Goal: Task Accomplishment & Management: Manage account settings

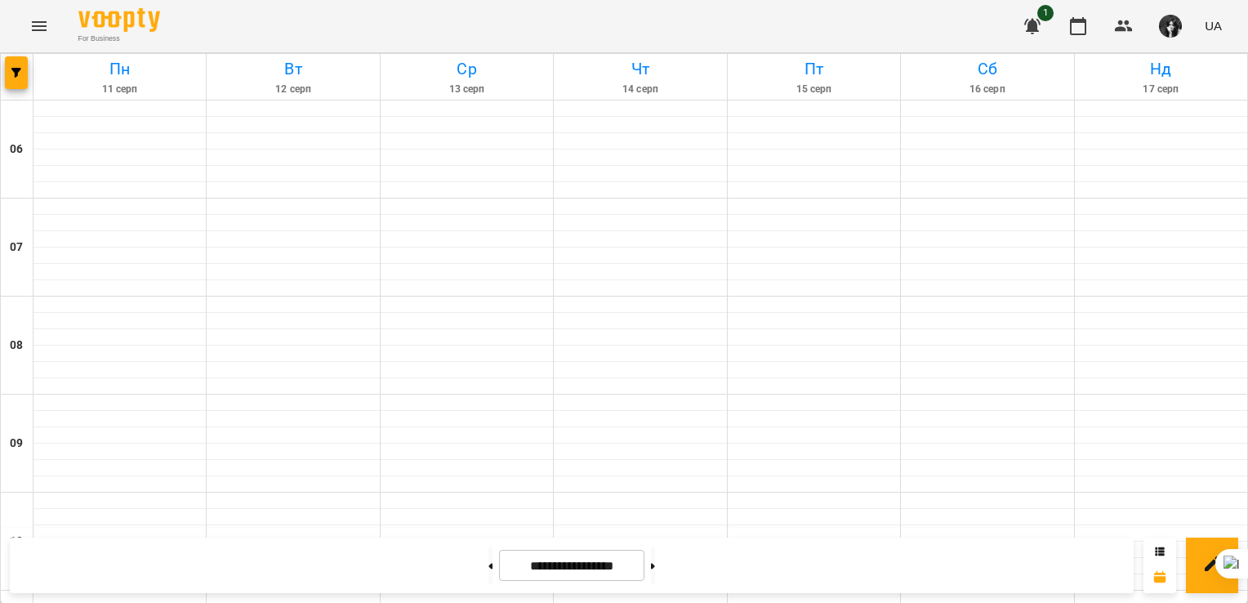
scroll to position [980, 0]
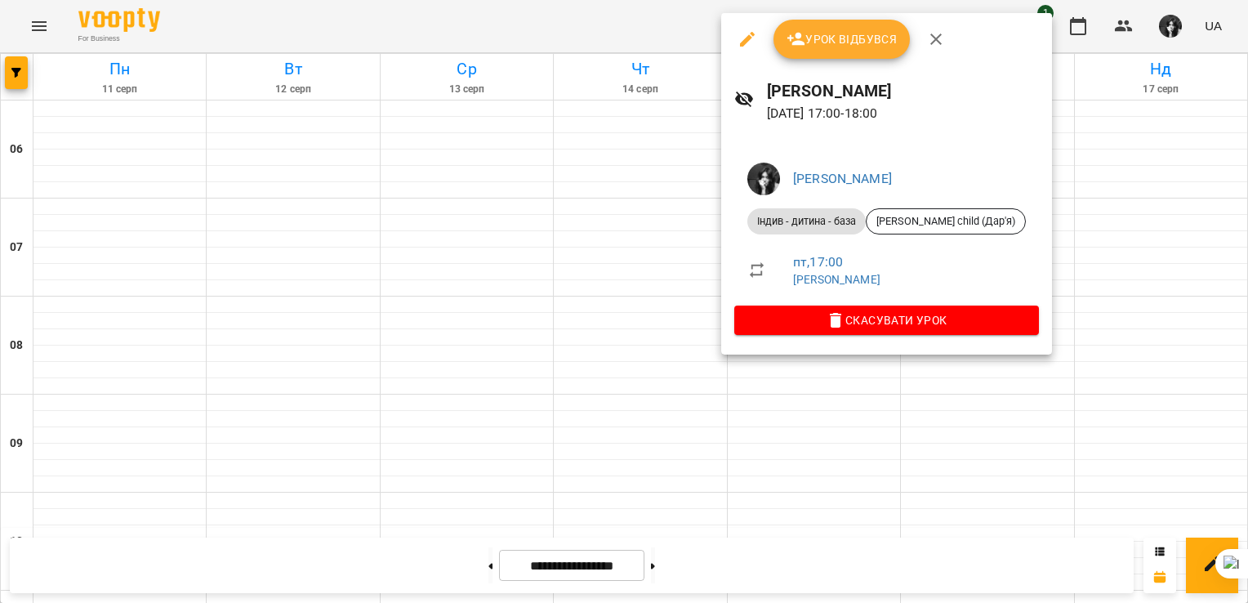
click at [852, 38] on span "Урок відбувся" at bounding box center [841, 39] width 111 height 20
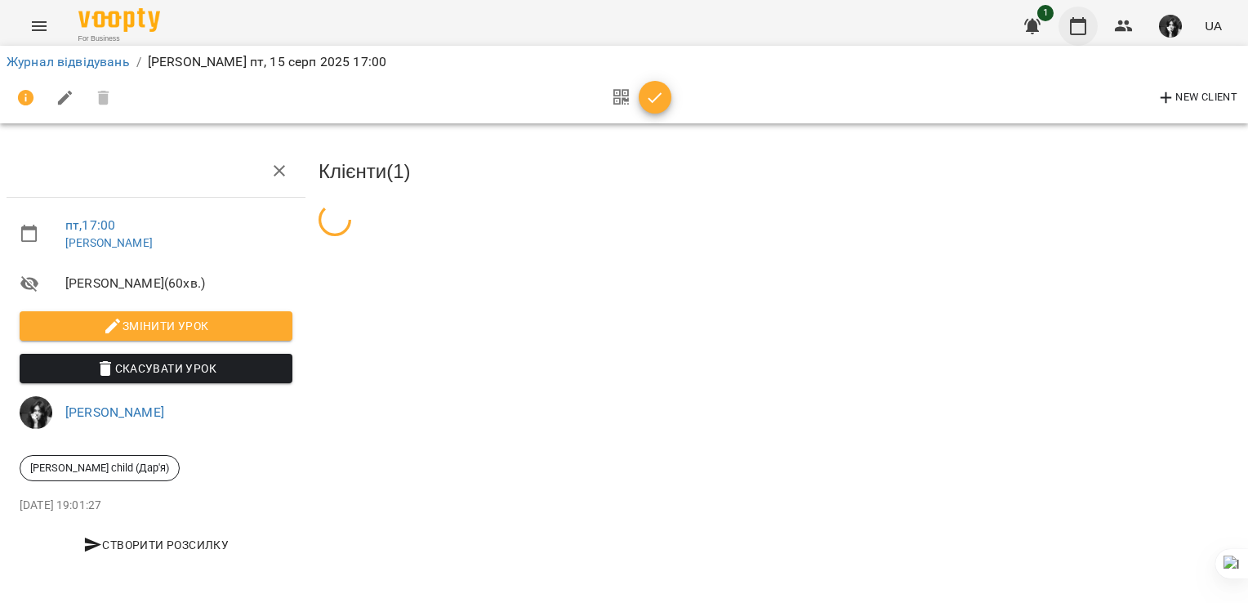
click at [1073, 27] on icon "button" at bounding box center [1078, 26] width 20 height 20
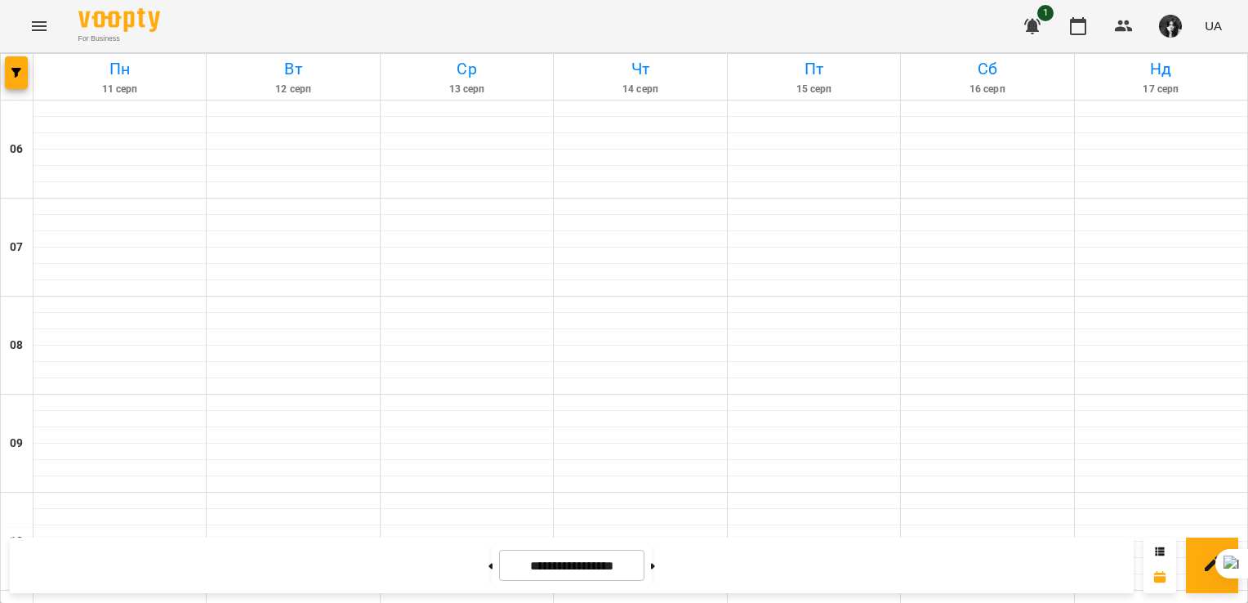
scroll to position [1034, 0]
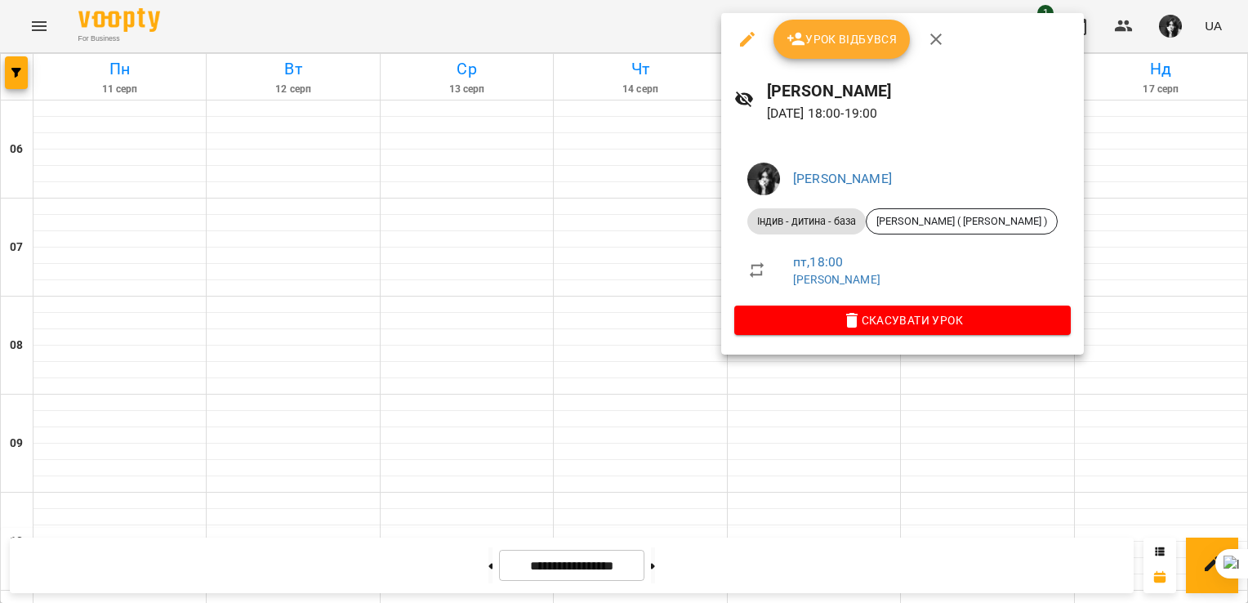
click at [848, 28] on button "Урок відбувся" at bounding box center [841, 39] width 137 height 39
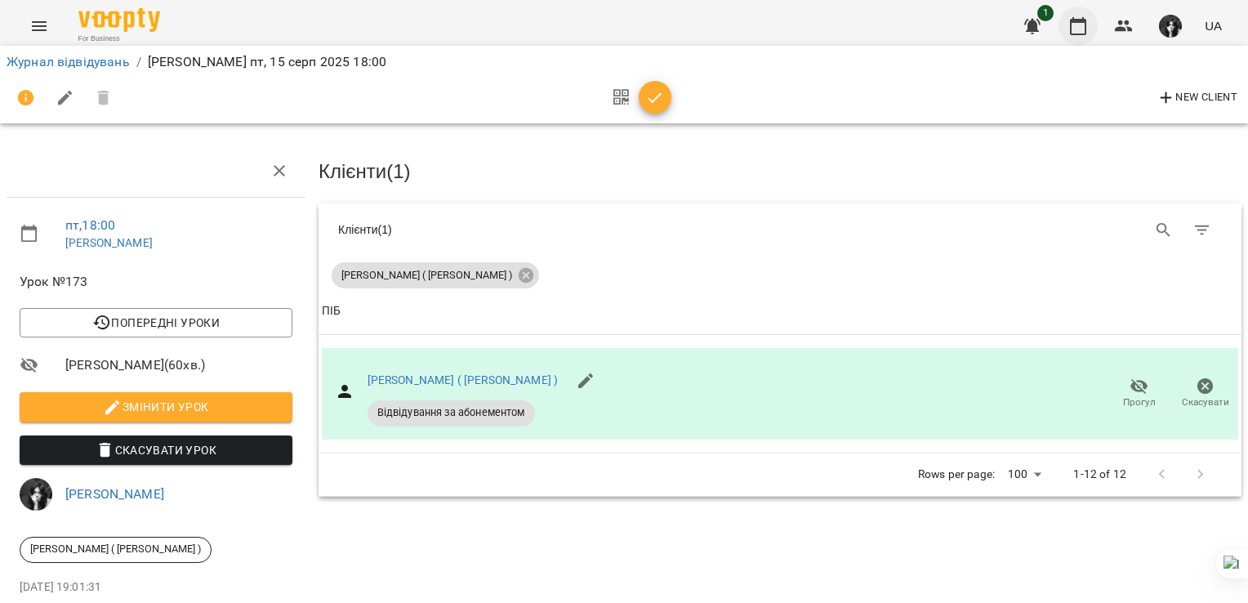
click at [1070, 32] on icon "button" at bounding box center [1078, 26] width 20 height 20
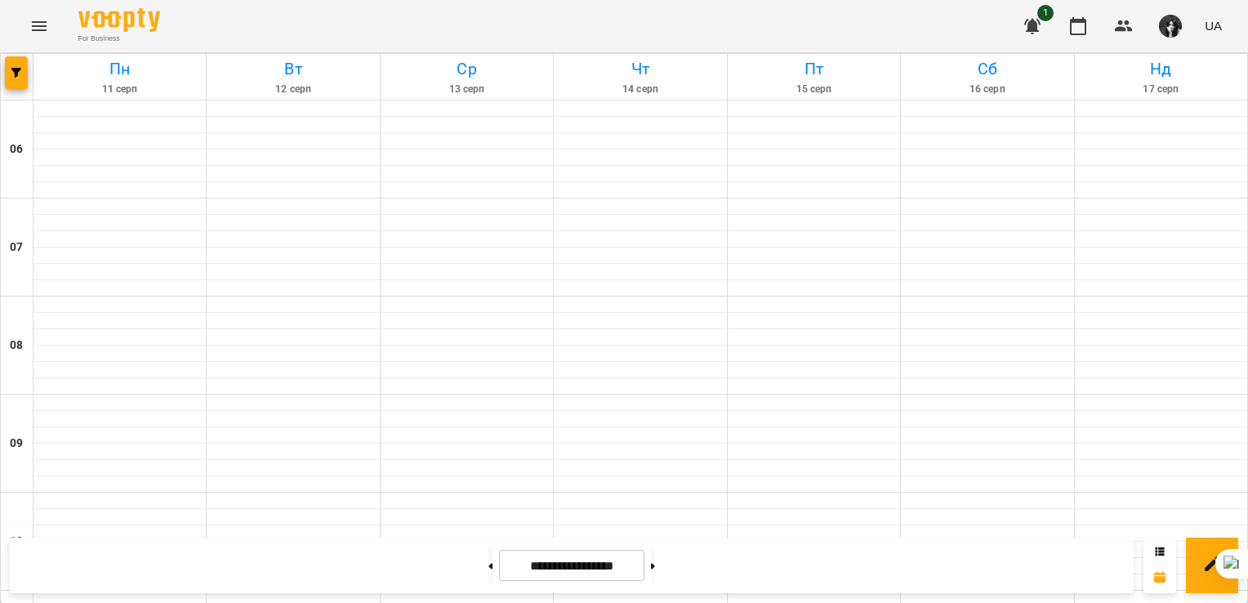
scroll to position [1197, 0]
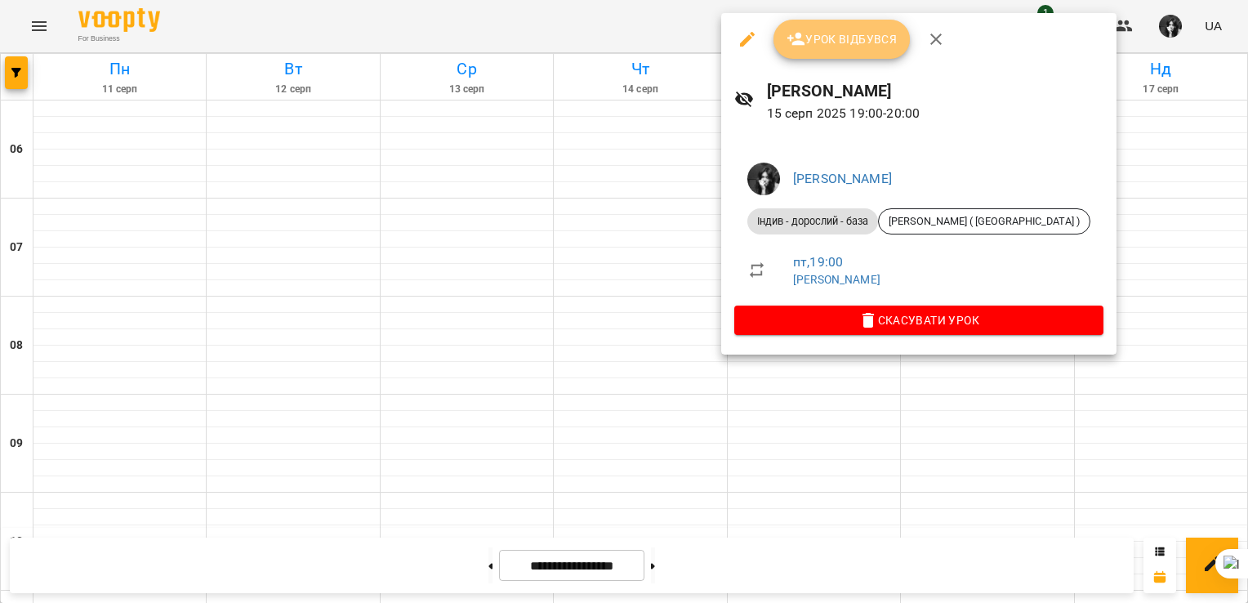
click at [829, 47] on span "Урок відбувся" at bounding box center [841, 39] width 111 height 20
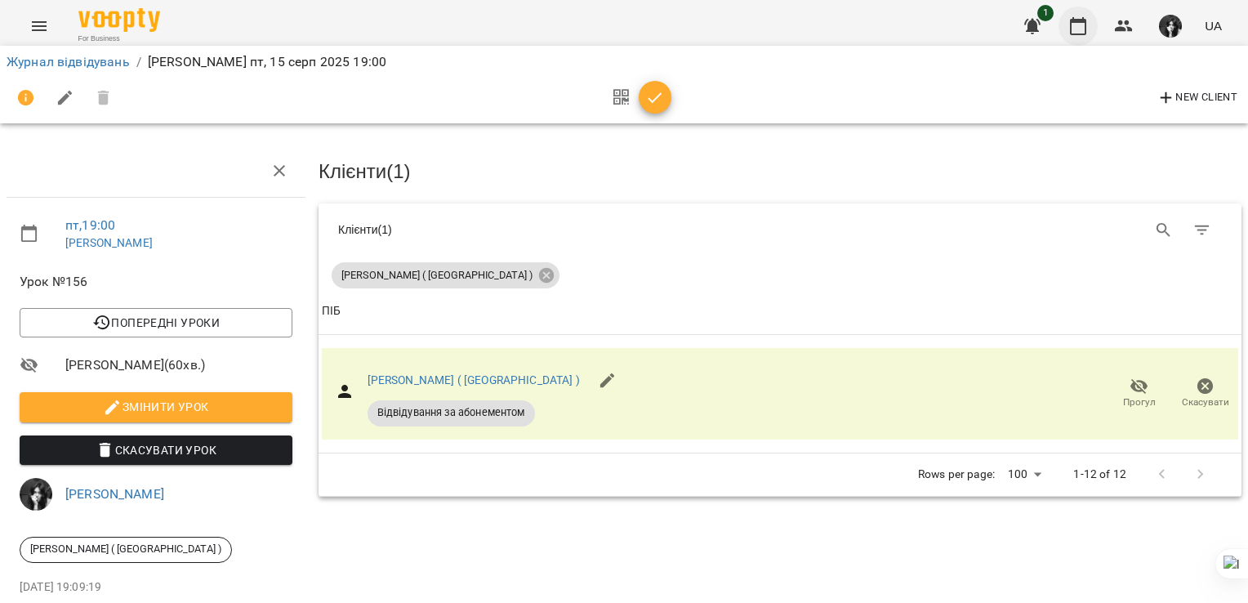
click at [1081, 36] on button "button" at bounding box center [1077, 26] width 39 height 39
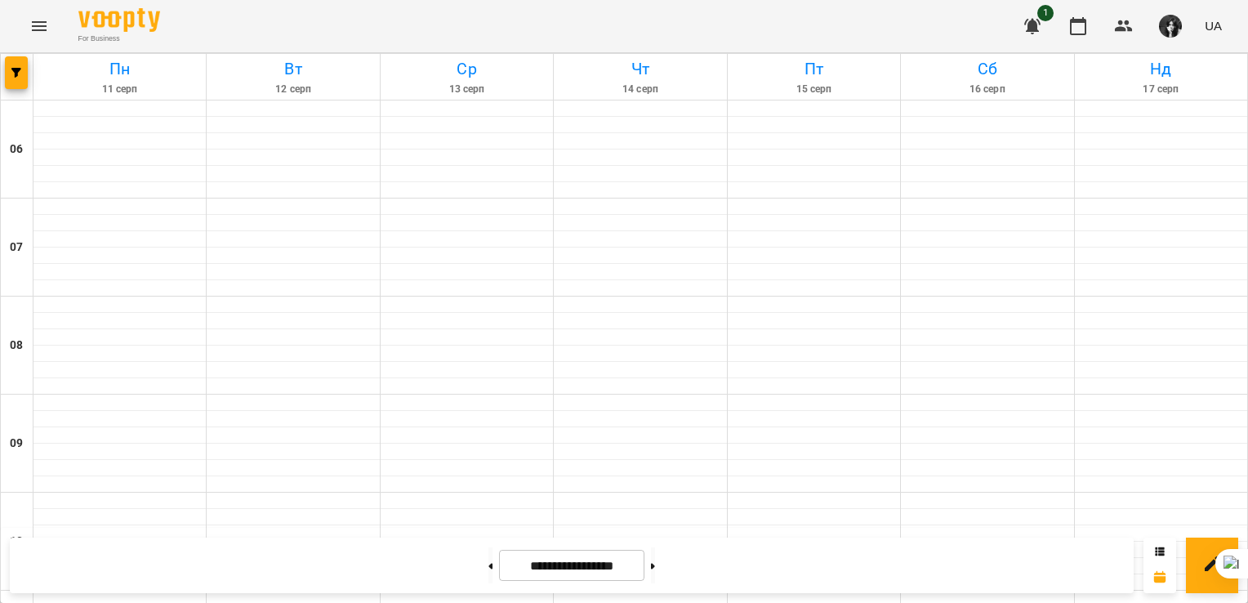
scroll to position [1034, 0]
